Goal: Find specific page/section

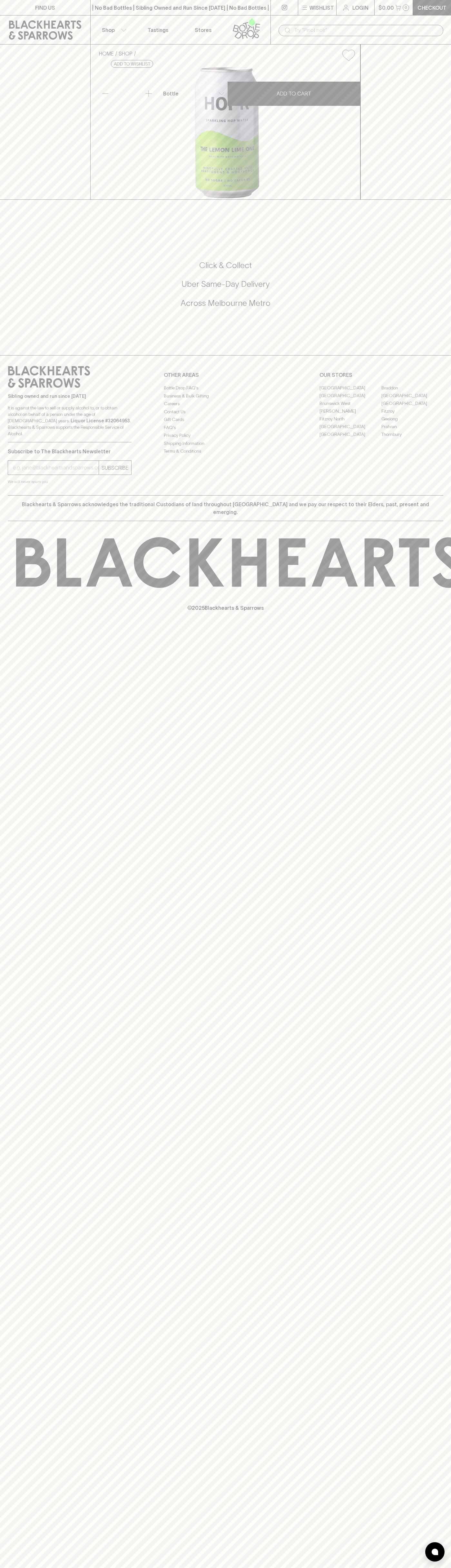
click at [35, 7] on p "FIND US" at bounding box center [45, 8] width 20 height 8
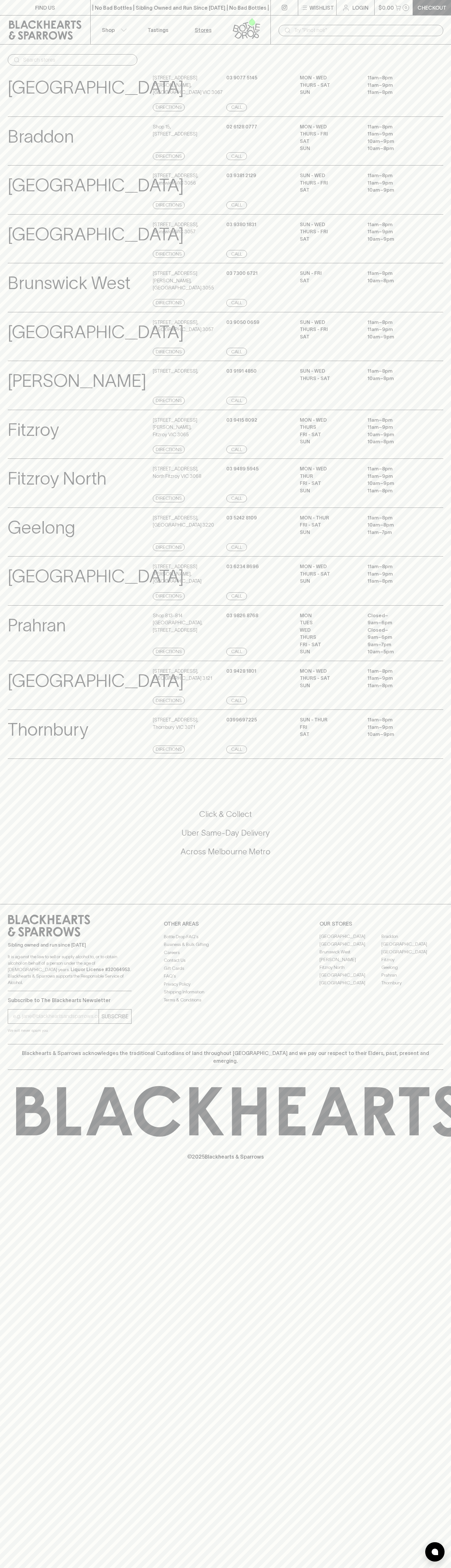
click at [431, 586] on div "North Hobart View Store Details 396 Elizabeth Street , North Hobart TAS 7000 Di…" at bounding box center [226, 580] width 436 height 50
click at [398, 1567] on html "FIND US | No Bad Bottles | Sibling Owned and Run Since 2006 | No Bad Bottles | …" at bounding box center [226, 784] width 451 height 1568
click at [18, 22] on icon at bounding box center [45, 29] width 81 height 19
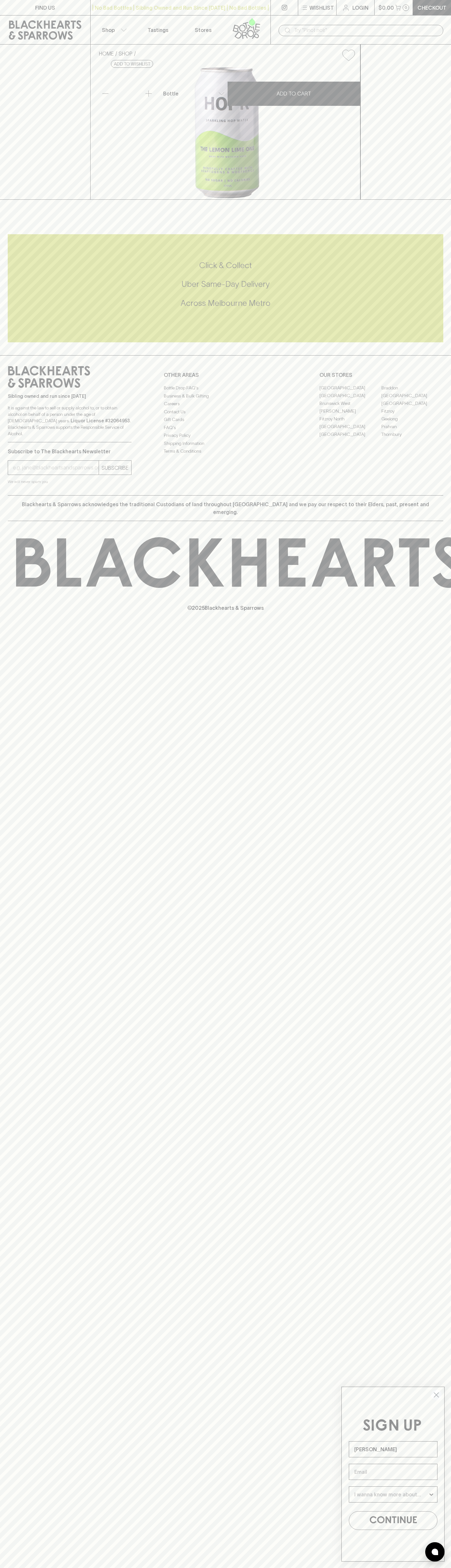
type input "[PERSON_NAME]"
